Goal: Communication & Community: Share content

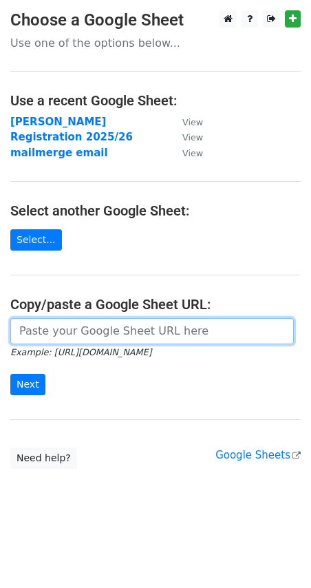
click at [70, 332] on input "url" at bounding box center [152, 331] width 284 height 26
paste input "https://docs.google.com/spreadsheets/d/1E9V7Vp7FIftdRzcp20rY7R-aLrqEU9gQYELxoRW…"
type input "https://docs.google.com/spreadsheets/d/1E9V7Vp7FIftdRzcp20rY7R-aLrqEU9gQYELxoRW…"
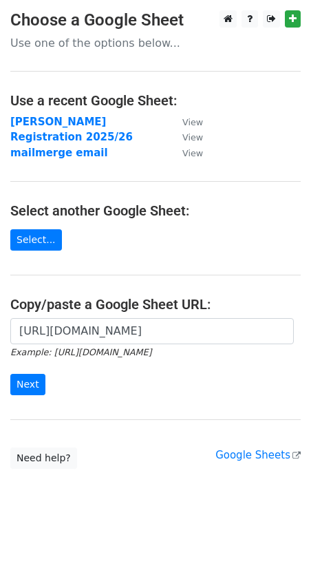
scroll to position [0, 0]
click at [10, 386] on div "https://docs.google.com/spreadsheets/d/1E9V7Vp7FIftdRzcp20rY7R-aLrqEU9gQYELxoRW…" at bounding box center [155, 363] width 311 height 91
click at [15, 386] on input "Next" at bounding box center [27, 384] width 35 height 21
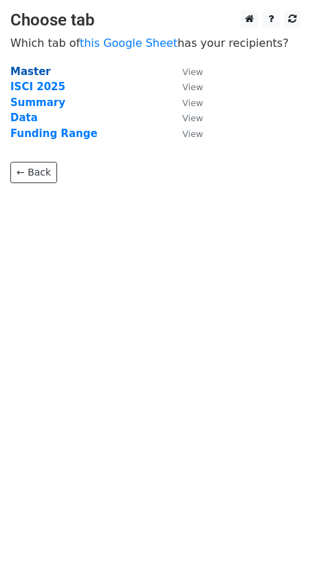
click at [32, 69] on strong "Master" at bounding box center [30, 71] width 41 height 12
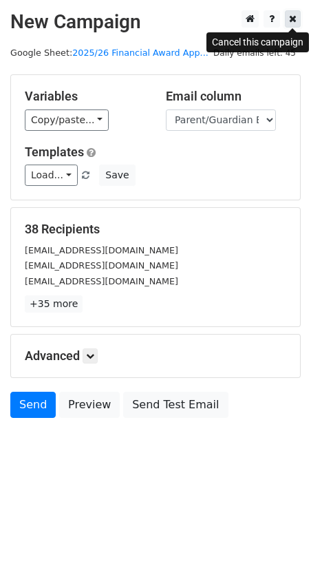
click at [292, 19] on icon at bounding box center [293, 19] width 8 height 10
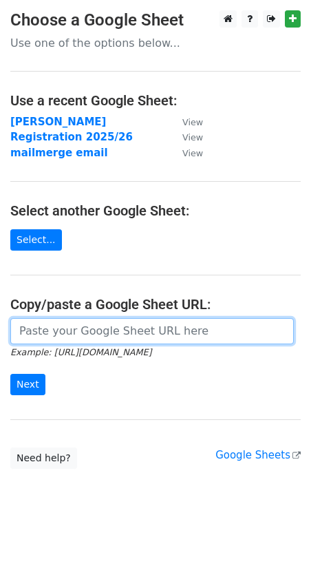
click at [69, 332] on input "url" at bounding box center [152, 331] width 284 height 26
paste input "https://docs.google.com/spreadsheets/d/1E9V7Vp7FIftdRzcp20rY7R-aLrqEU9gQYELxoRW…"
type input "https://docs.google.com/spreadsheets/d/1E9V7Vp7FIftdRzcp20rY7R-aLrqEU9gQYELxoRW…"
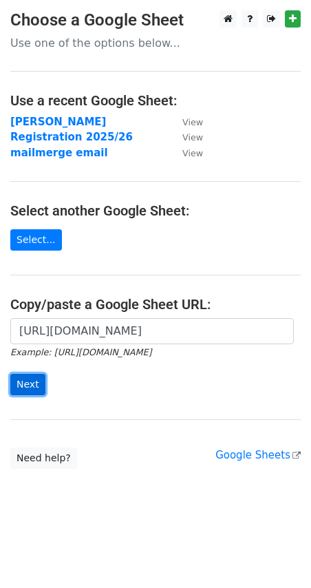
click at [40, 379] on input "Next" at bounding box center [27, 384] width 35 height 21
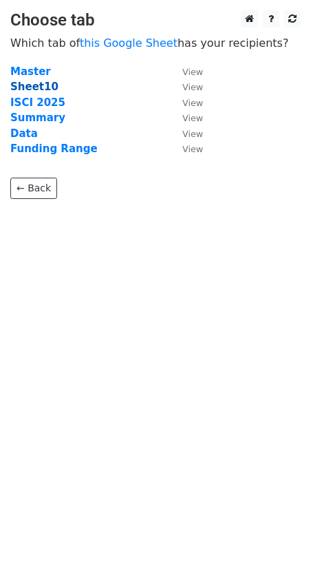
click at [31, 84] on strong "Sheet10" at bounding box center [34, 87] width 48 height 12
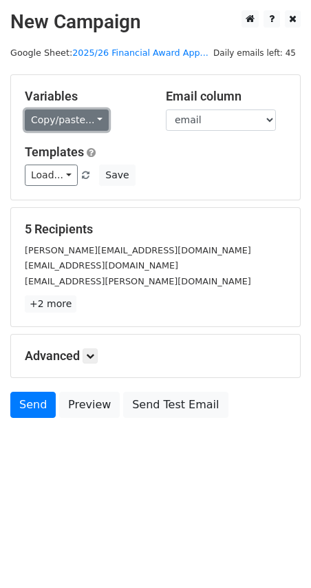
click at [65, 122] on link "Copy/paste..." at bounding box center [67, 119] width 84 height 21
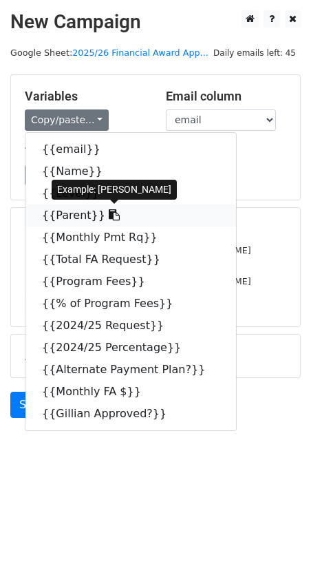
click at [76, 220] on link "{{Parent}}" at bounding box center [130, 215] width 211 height 22
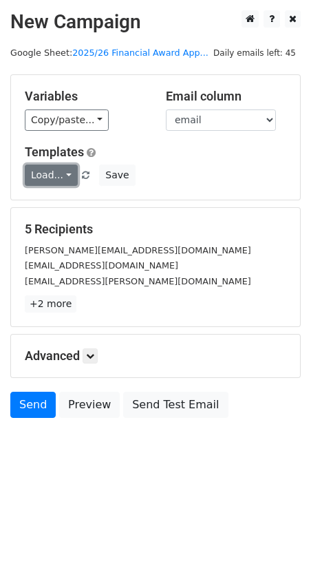
click at [55, 175] on link "Load..." at bounding box center [51, 174] width 53 height 21
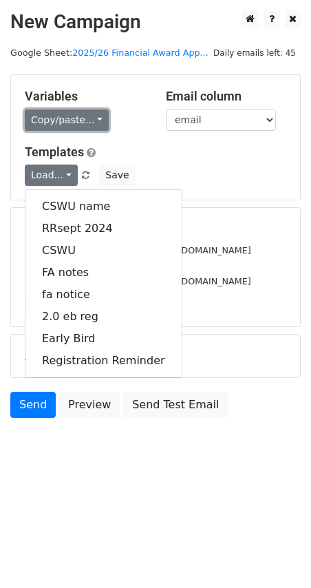
click at [61, 124] on link "Copy/paste..." at bounding box center [67, 119] width 84 height 21
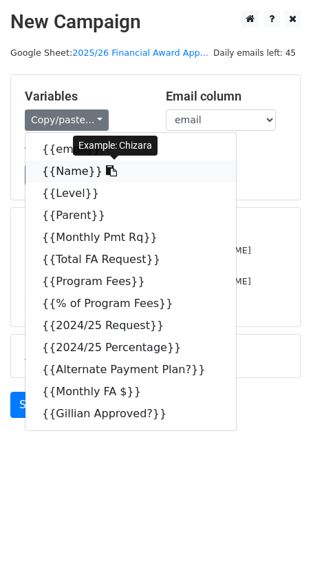
click at [76, 169] on link "{{Name}}" at bounding box center [130, 171] width 211 height 22
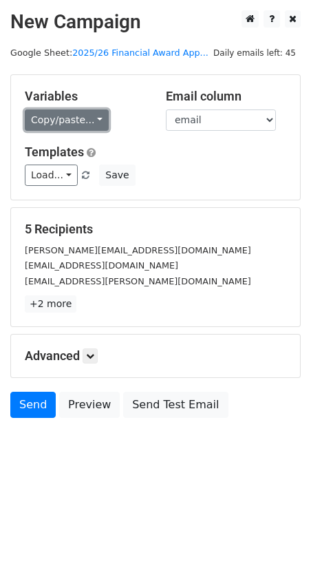
click at [72, 125] on link "Copy/paste..." at bounding box center [67, 119] width 84 height 21
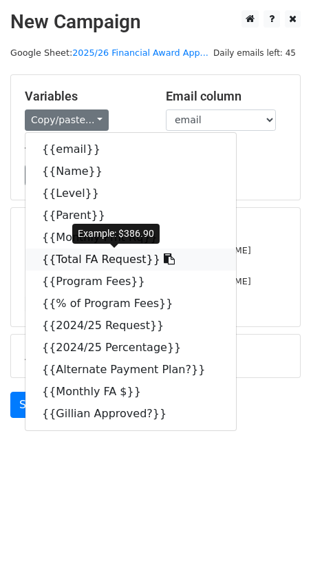
click at [91, 259] on link "{{Total FA Request}}" at bounding box center [130, 259] width 211 height 22
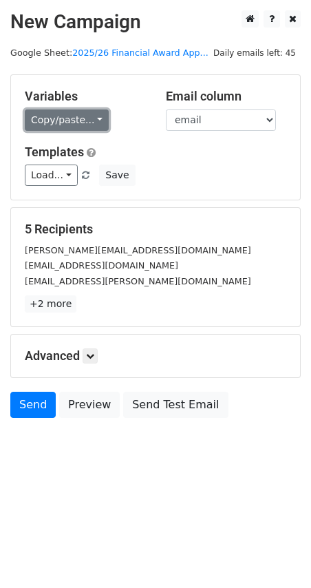
click at [76, 123] on link "Copy/paste..." at bounding box center [67, 119] width 84 height 21
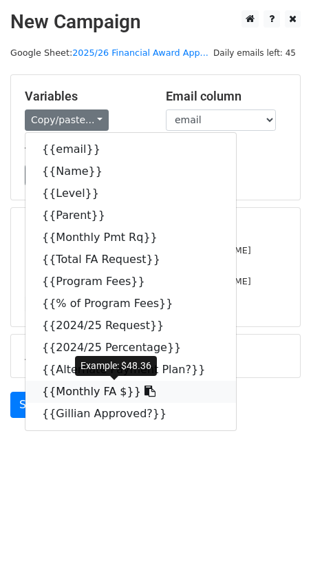
click at [100, 395] on link "{{Monthly FA $}}" at bounding box center [130, 392] width 211 height 22
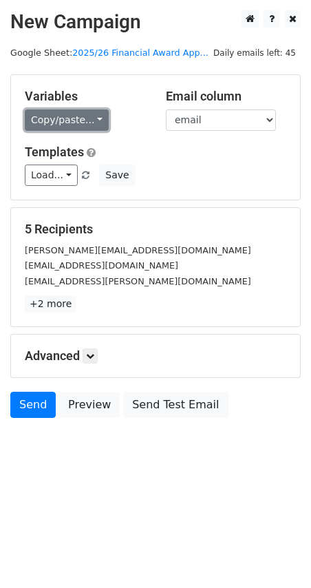
click at [62, 109] on link "Copy/paste..." at bounding box center [67, 119] width 84 height 21
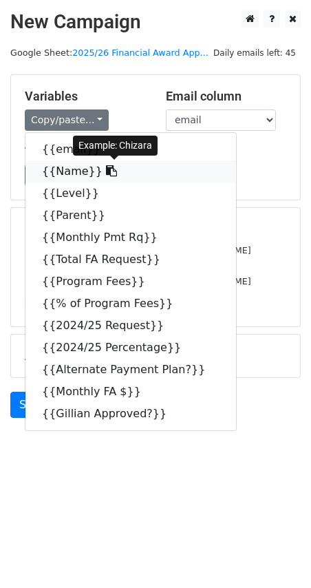
click at [78, 164] on link "{{Name}}" at bounding box center [130, 171] width 211 height 22
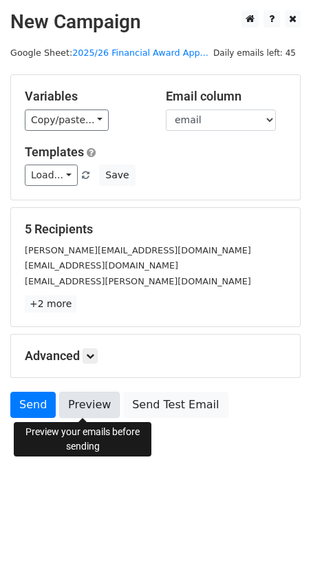
click at [96, 401] on link "Preview" at bounding box center [89, 405] width 61 height 26
click at [90, 408] on link "Preview" at bounding box center [89, 405] width 61 height 26
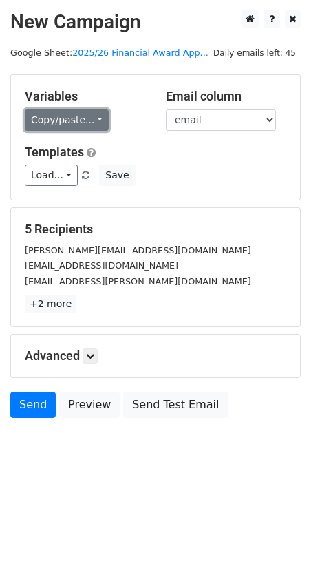
click at [62, 119] on link "Copy/paste..." at bounding box center [67, 119] width 84 height 21
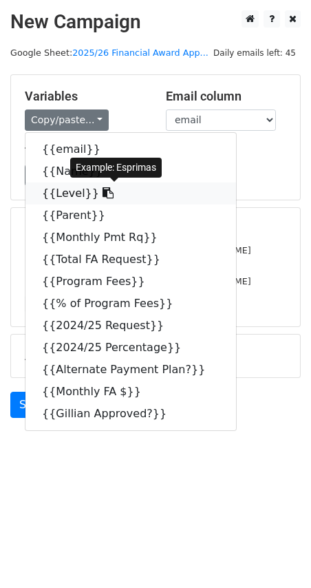
click at [70, 194] on link "{{Level}}" at bounding box center [130, 193] width 211 height 22
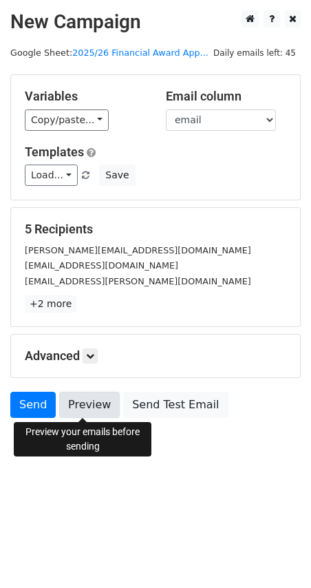
click at [87, 403] on link "Preview" at bounding box center [89, 405] width 61 height 26
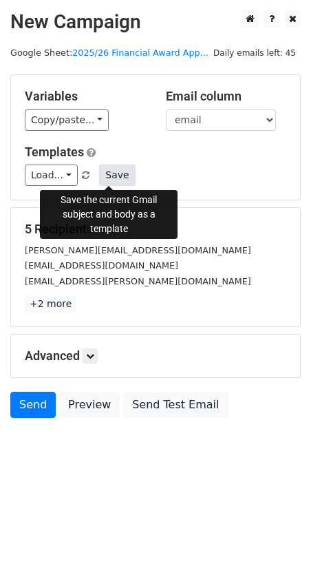
click at [103, 177] on button "Save" at bounding box center [117, 174] width 36 height 21
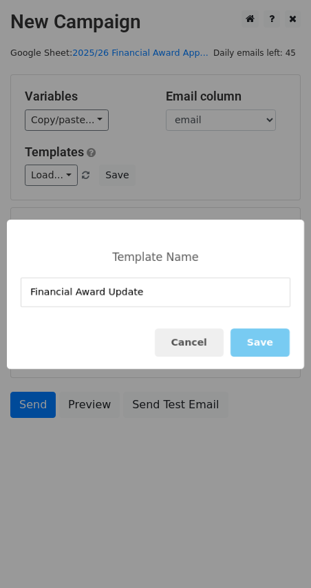
type input "Financial Award Update"
click at [251, 344] on button "Save" at bounding box center [260, 342] width 59 height 28
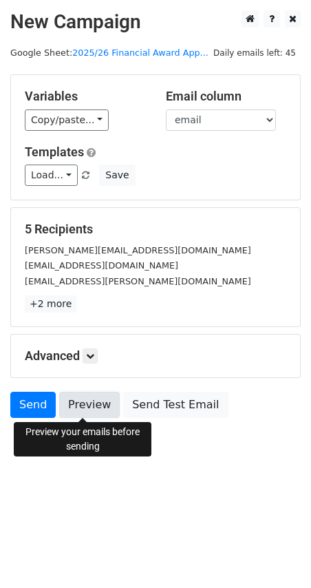
click at [94, 410] on link "Preview" at bounding box center [89, 405] width 61 height 26
click at [81, 401] on link "Preview" at bounding box center [89, 405] width 61 height 26
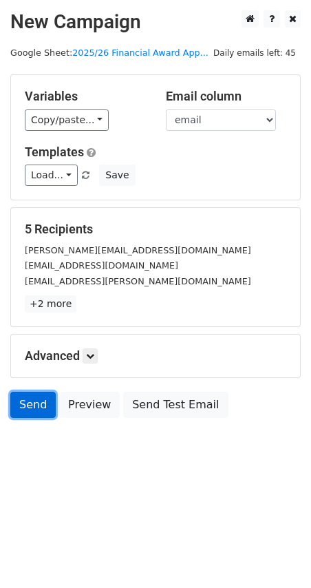
click at [40, 400] on link "Send" at bounding box center [32, 405] width 45 height 26
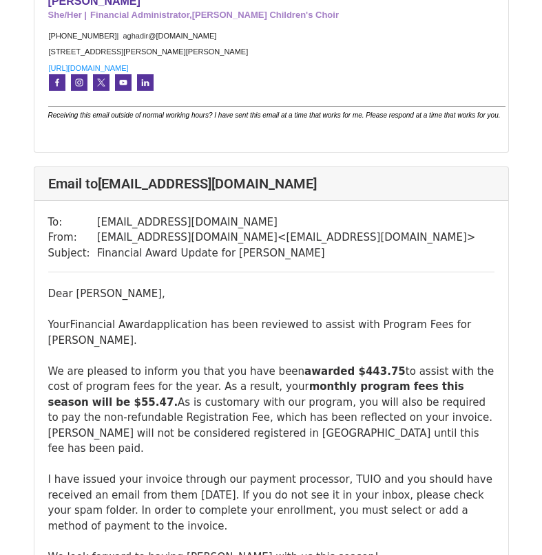
scroll to position [2202, 0]
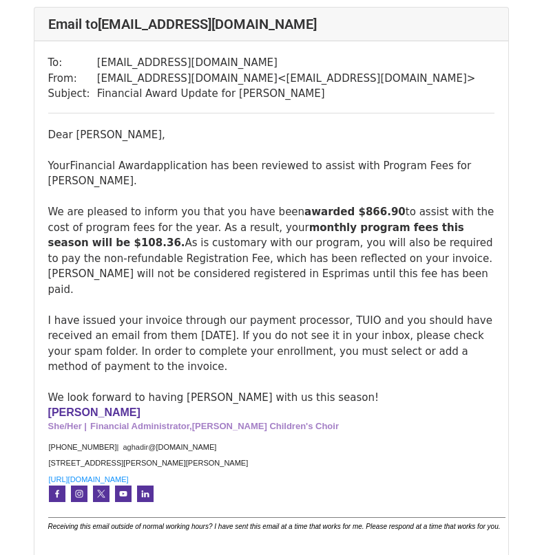
scroll to position [1789, 0]
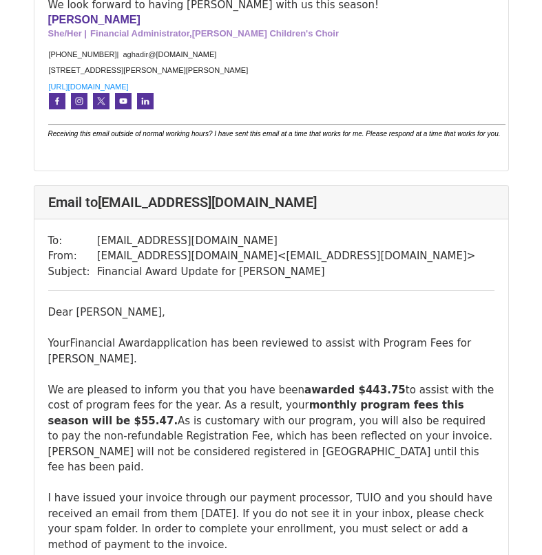
scroll to position [2080, 0]
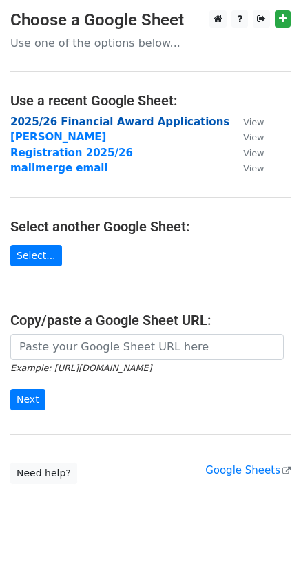
click at [85, 118] on strong "2025/26 Financial Award Applications" at bounding box center [119, 122] width 219 height 12
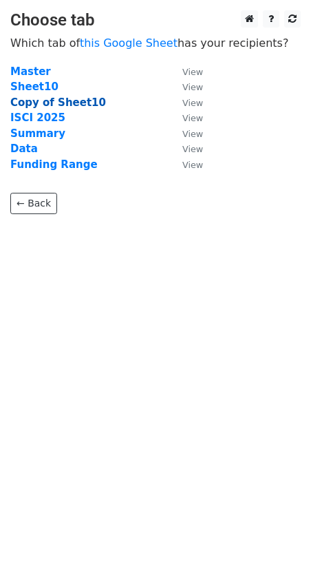
click at [38, 104] on strong "Copy of Sheet10" at bounding box center [58, 102] width 96 height 12
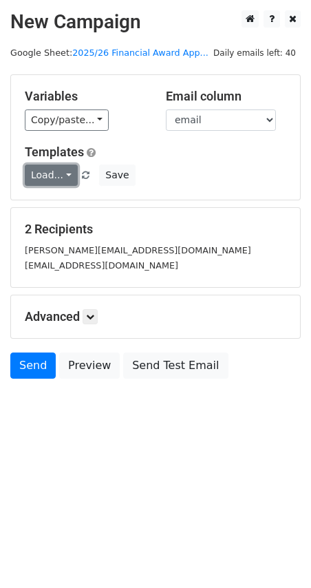
click at [67, 175] on link "Load..." at bounding box center [51, 174] width 53 height 21
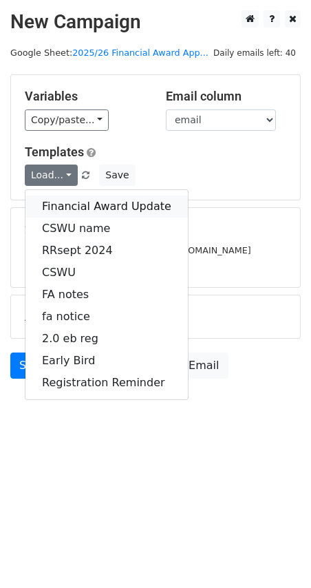
click at [76, 204] on link "Financial Award Update" at bounding box center [106, 206] width 162 height 22
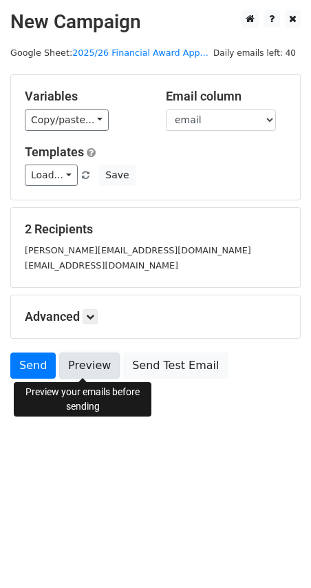
click at [105, 363] on link "Preview" at bounding box center [89, 365] width 61 height 26
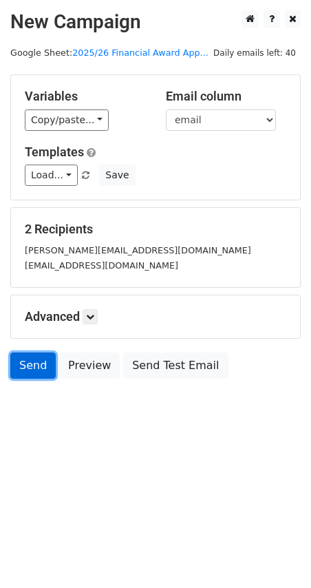
click at [37, 368] on link "Send" at bounding box center [32, 365] width 45 height 26
